Goal: Check status: Check status

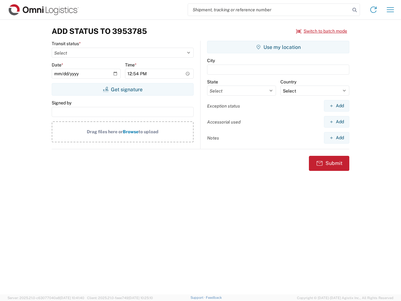
click at [269, 10] on input "search" at bounding box center [269, 10] width 162 height 12
click at [355, 10] on icon at bounding box center [354, 10] width 9 height 9
click at [373, 10] on icon at bounding box center [373, 10] width 10 height 10
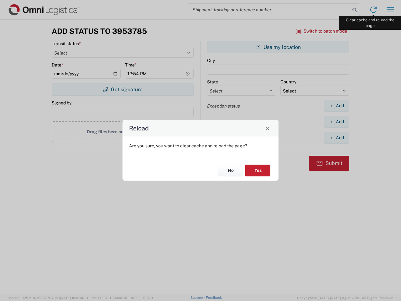
click at [390, 10] on div "Reload Are you sure, you want to clear cache and reload the page? No Yes" at bounding box center [200, 150] width 401 height 301
click at [322, 31] on div "Reload Are you sure, you want to clear cache and reload the page? No Yes" at bounding box center [200, 150] width 401 height 301
click at [123, 89] on div "Reload Are you sure, you want to clear cache and reload the page? No Yes" at bounding box center [200, 150] width 401 height 301
click at [278, 47] on div "Reload Are you sure, you want to clear cache and reload the page? No Yes" at bounding box center [200, 150] width 401 height 301
click at [337, 106] on div "Reload Are you sure, you want to clear cache and reload the page? No Yes" at bounding box center [200, 150] width 401 height 301
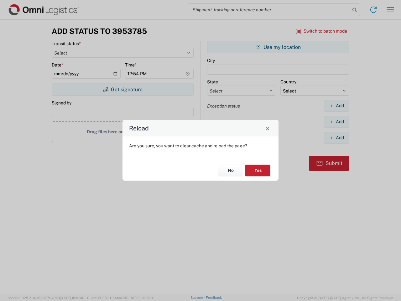
click at [337, 122] on div "Reload Are you sure, you want to clear cache and reload the page? No Yes" at bounding box center [200, 150] width 401 height 301
click at [337, 138] on div "Reload Are you sure, you want to clear cache and reload the page? No Yes" at bounding box center [200, 150] width 401 height 301
